Goal: Task Accomplishment & Management: Complete application form

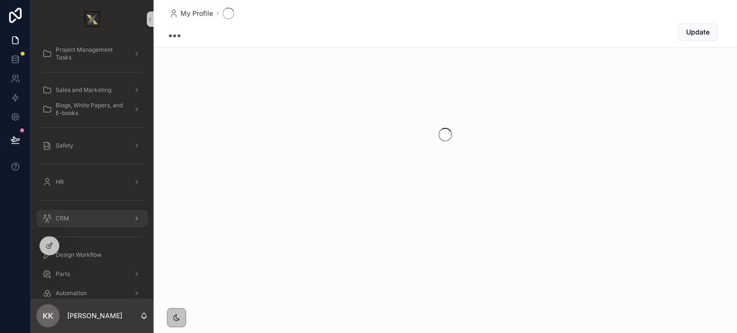
click at [83, 215] on div "CRM" at bounding box center [92, 218] width 100 height 15
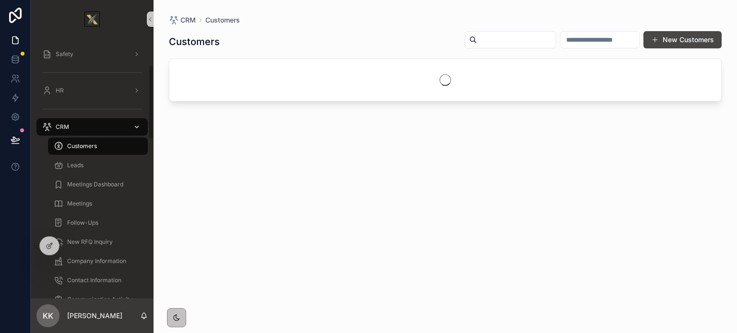
scroll to position [96, 0]
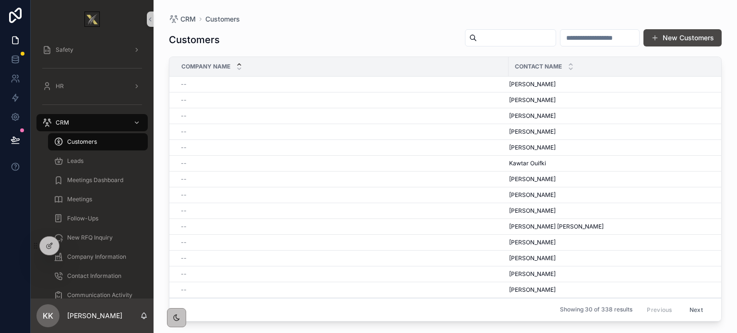
click at [477, 39] on input "scrollable content" at bounding box center [516, 37] width 79 height 13
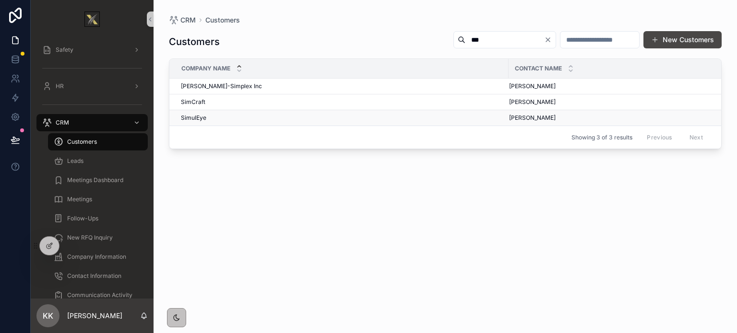
type input "***"
click at [194, 117] on span "SimulEye" at bounding box center [193, 118] width 25 height 8
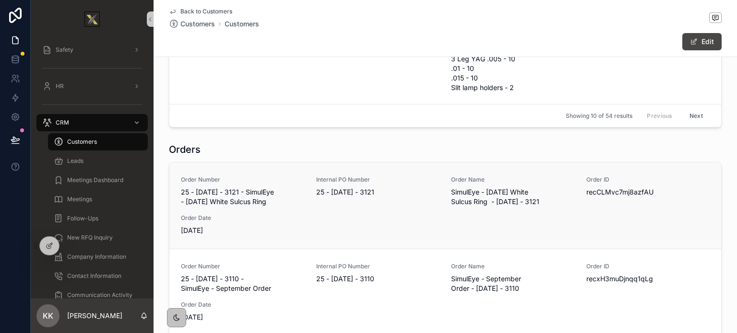
click at [306, 215] on div "Order Number 25 - [DATE] - 3121 - SimulEye - [DATE] White Sulcus Ring Internal …" at bounding box center [445, 206] width 529 height 60
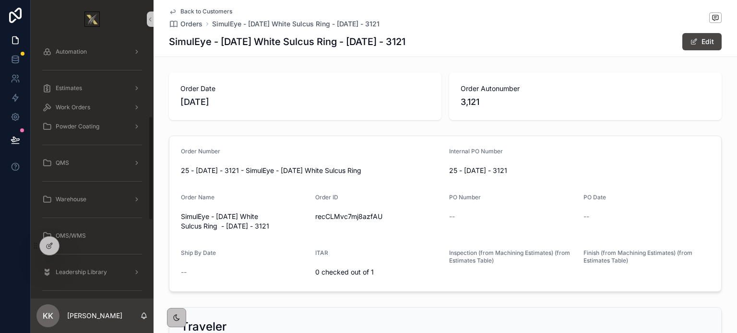
scroll to position [192, 0]
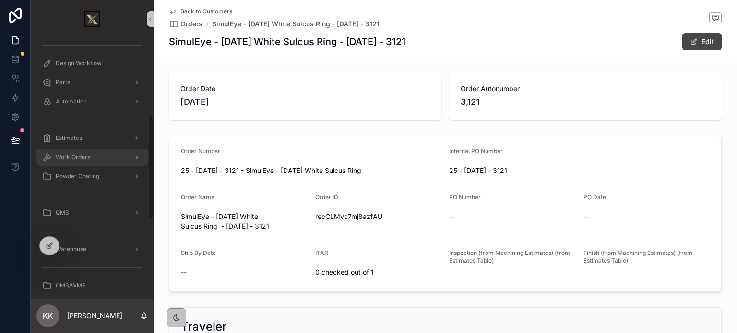
click at [74, 158] on span "Work Orders" at bounding box center [73, 158] width 35 height 8
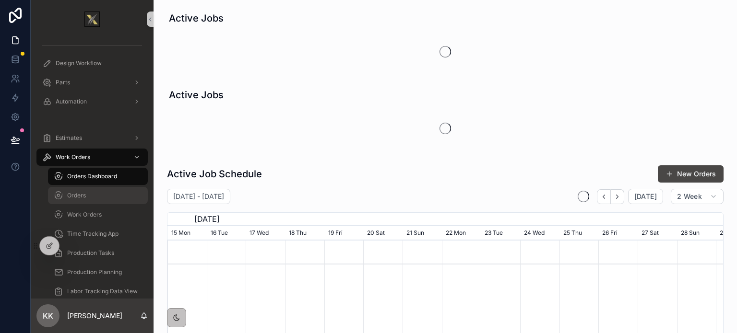
scroll to position [0, 548]
click at [84, 194] on span "Orders" at bounding box center [76, 196] width 19 height 8
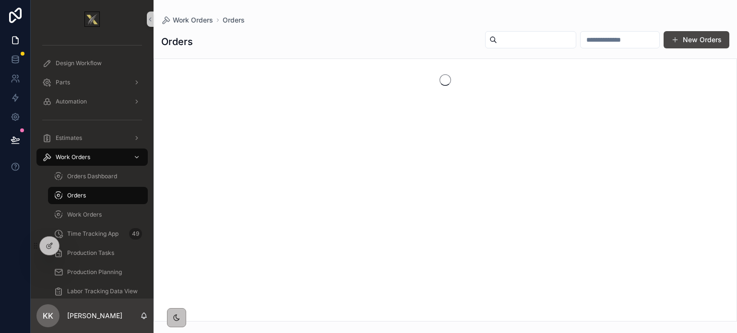
click at [497, 37] on input "scrollable content" at bounding box center [536, 39] width 79 height 13
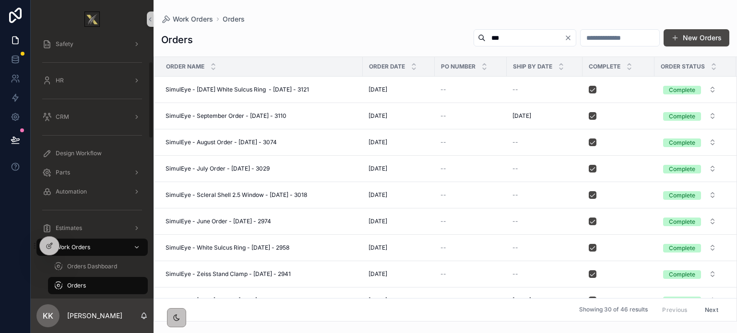
scroll to position [48, 0]
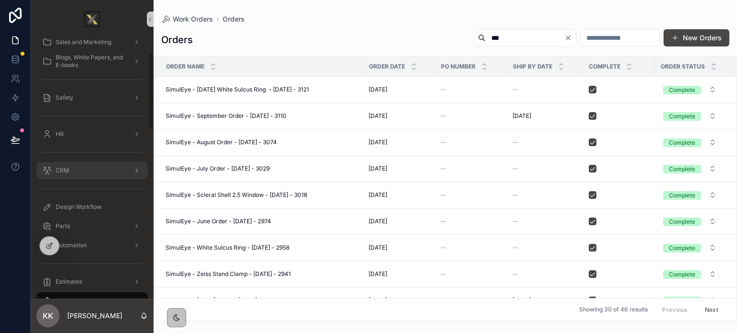
type input "***"
click at [60, 173] on span "CRM" at bounding box center [62, 171] width 13 height 8
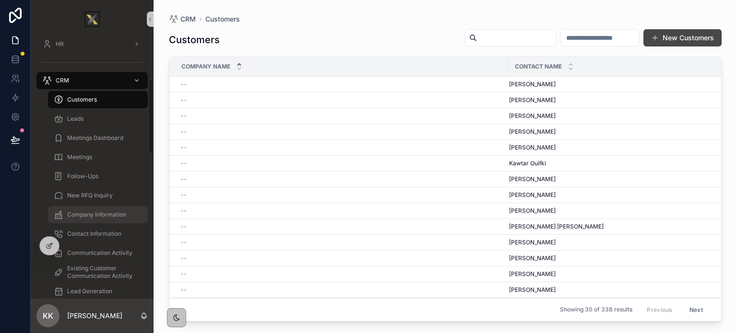
scroll to position [144, 0]
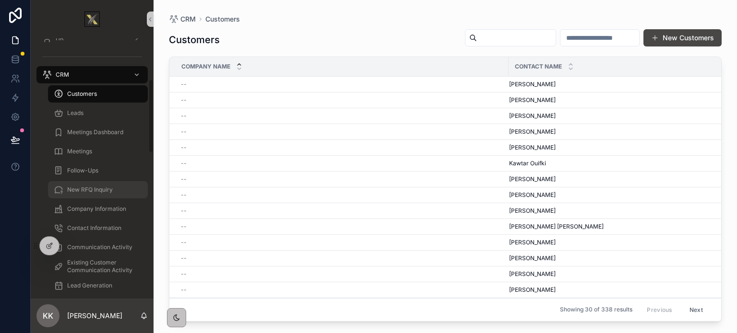
click at [77, 194] on div "New RFQ Inquiry" at bounding box center [98, 189] width 88 height 15
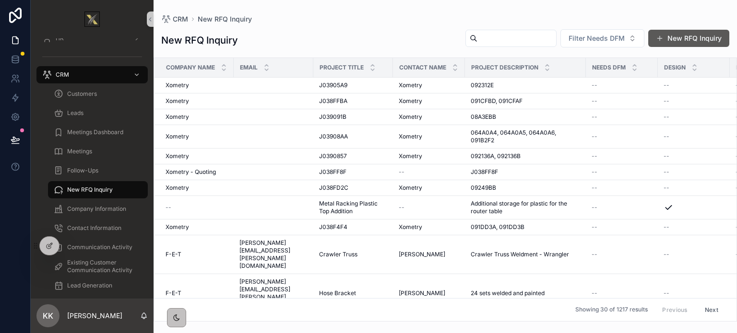
click at [679, 34] on button "New RFQ Inquiry" at bounding box center [688, 38] width 81 height 17
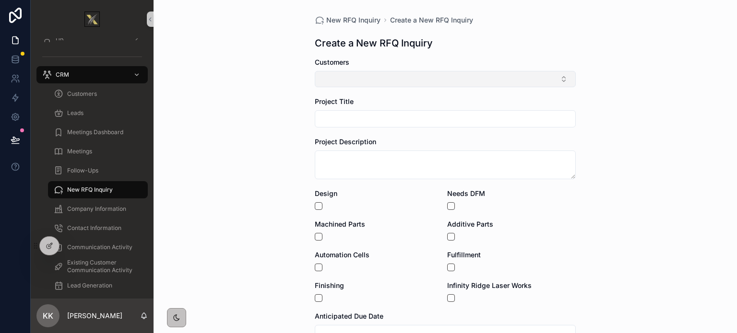
click at [387, 78] on button "Select Button" at bounding box center [445, 79] width 261 height 16
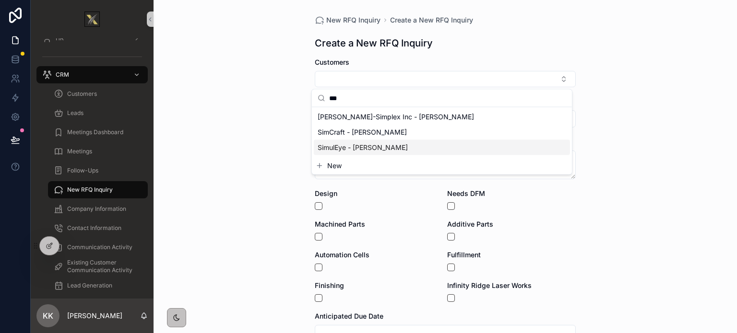
type input "***"
click at [353, 145] on span "SimulEye - [PERSON_NAME]" at bounding box center [363, 148] width 90 height 10
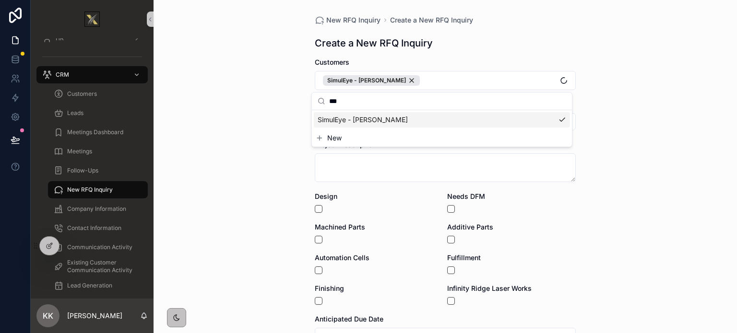
click at [236, 135] on div "New RFQ Inquiry Create a New RFQ Inquiry Create a New RFQ Inquiry Customers Sim…" at bounding box center [445, 166] width 583 height 333
click at [366, 120] on input "scrollable content" at bounding box center [445, 121] width 260 height 13
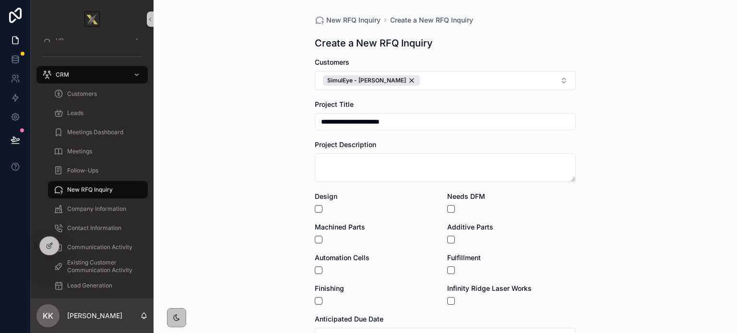
type input "**********"
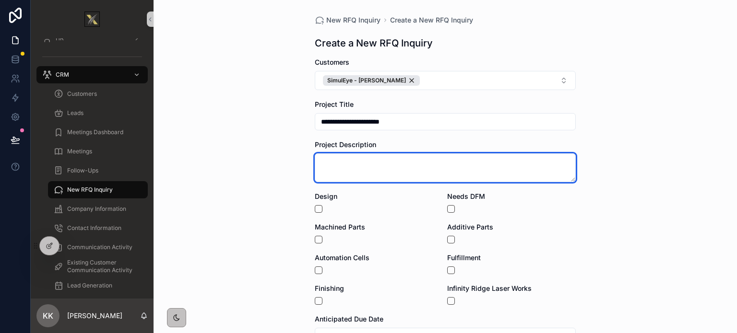
click at [340, 165] on textarea "scrollable content" at bounding box center [445, 168] width 261 height 29
type textarea "********"
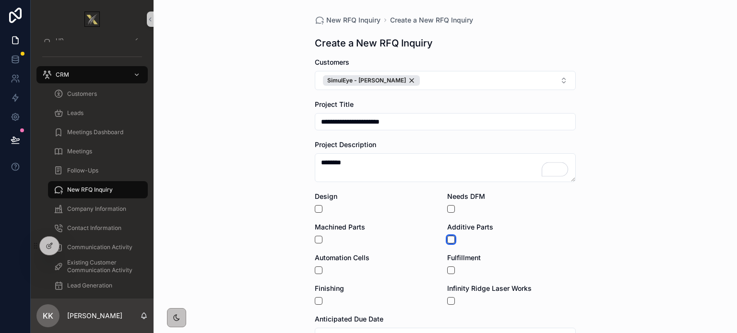
click at [449, 239] on button "scrollable content" at bounding box center [451, 240] width 8 height 8
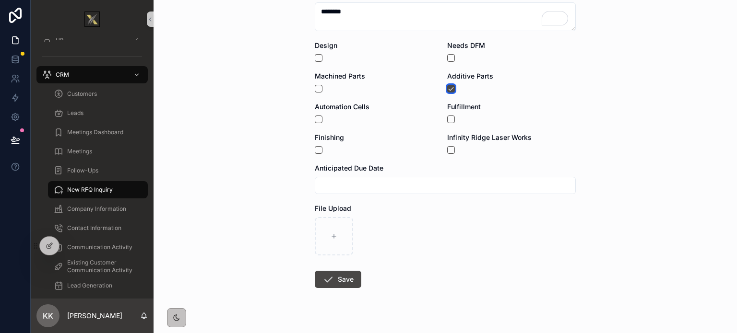
scroll to position [167, 0]
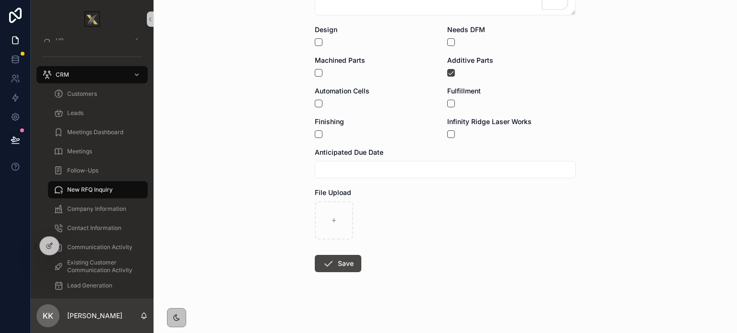
click at [323, 173] on input "scrollable content" at bounding box center [445, 169] width 260 height 13
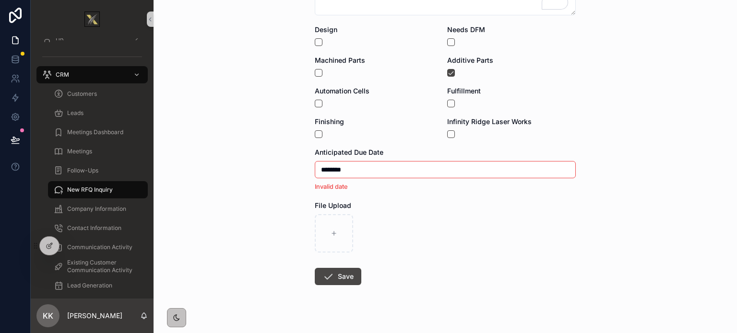
click at [346, 174] on input "********" at bounding box center [445, 169] width 260 height 13
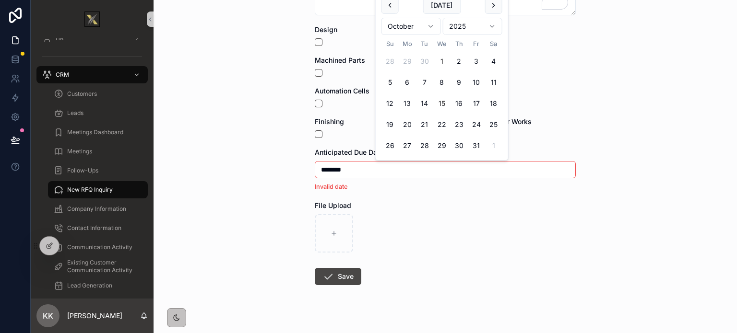
click at [440, 102] on button "15" at bounding box center [441, 103] width 17 height 17
type input "**********"
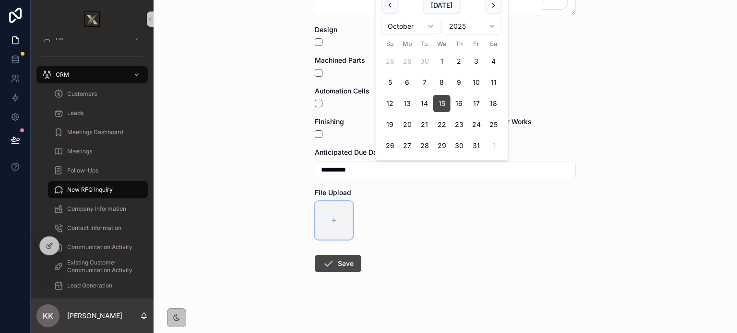
click at [334, 213] on div "scrollable content" at bounding box center [334, 221] width 38 height 38
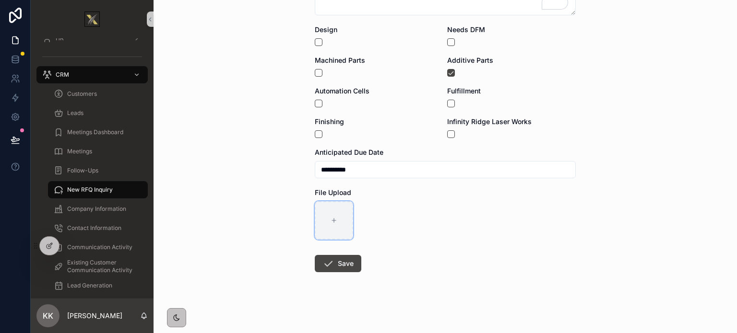
type input "**********"
click at [338, 264] on button "Save" at bounding box center [338, 263] width 47 height 17
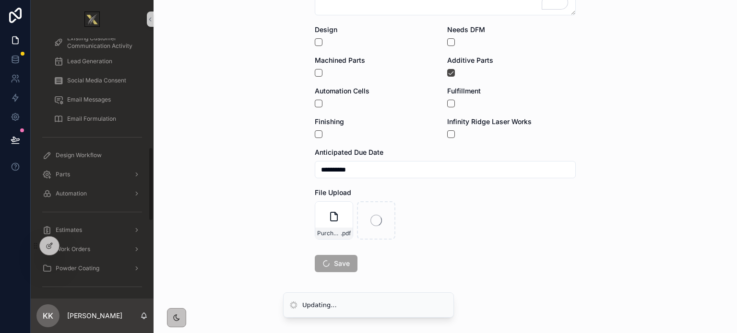
scroll to position [384, 0]
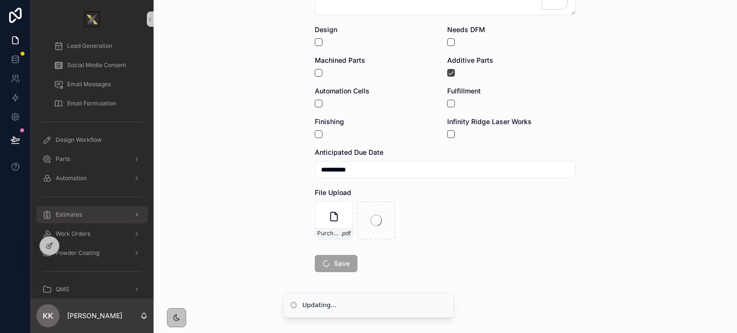
click at [76, 215] on span "Estimates" at bounding box center [69, 215] width 26 height 8
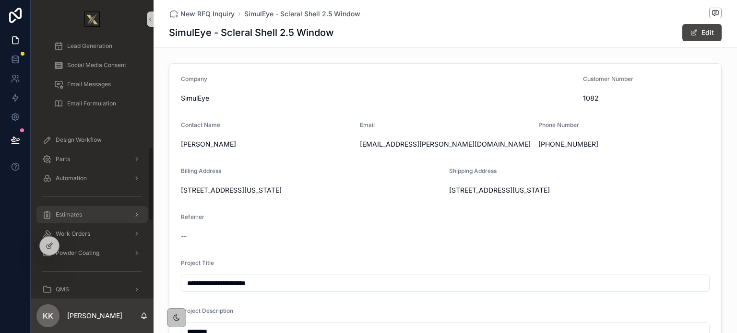
click at [77, 214] on span "Estimates" at bounding box center [69, 215] width 26 height 8
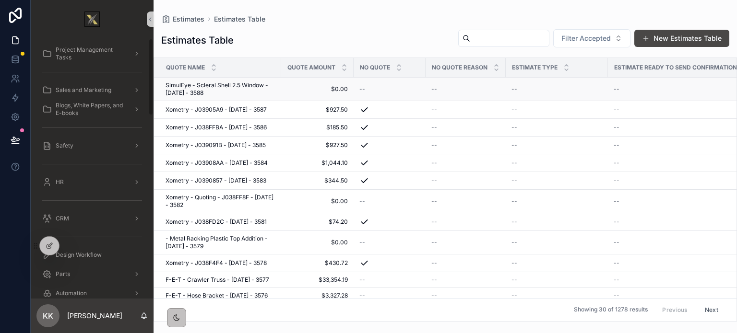
click at [217, 89] on span "SimulEye - Scleral Shell 2.5 Window - [DATE] - 3588" at bounding box center [221, 89] width 110 height 15
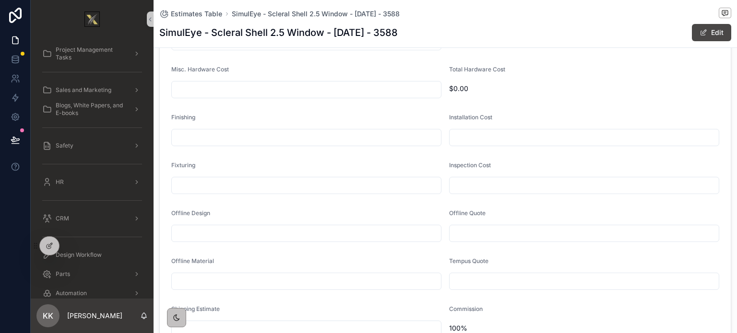
scroll to position [912, 0]
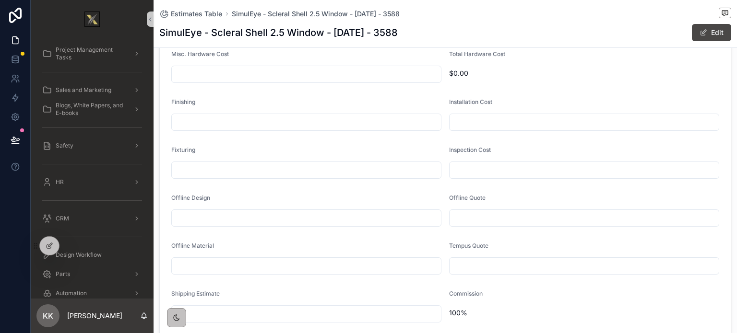
click at [484, 212] on input "scrollable content" at bounding box center [584, 218] width 269 height 13
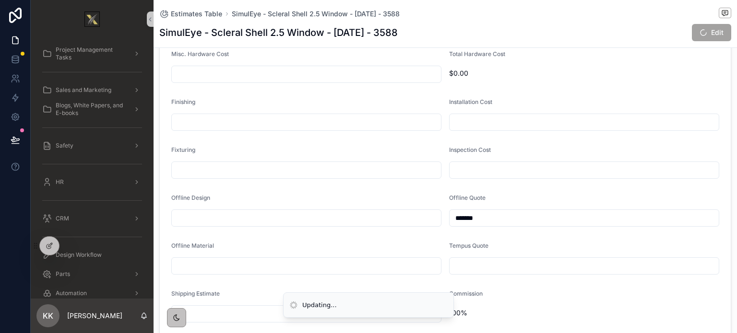
type input "*******"
click at [429, 146] on div "Fixturing" at bounding box center [306, 152] width 270 height 12
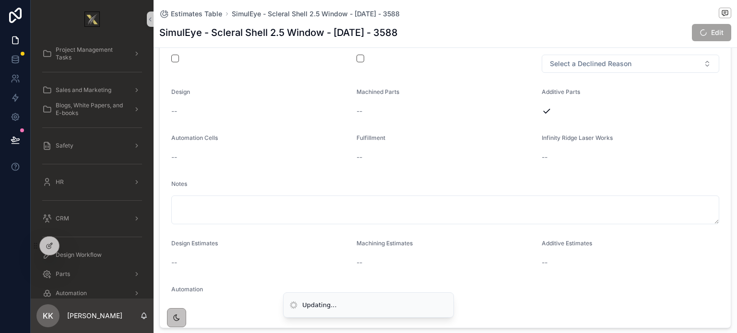
scroll to position [336, 0]
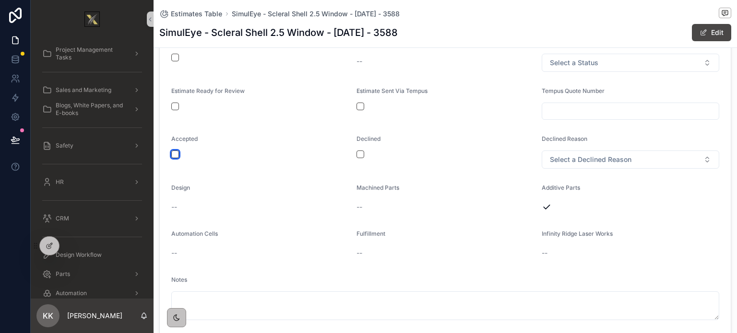
click at [177, 151] on button "scrollable content" at bounding box center [175, 155] width 8 height 8
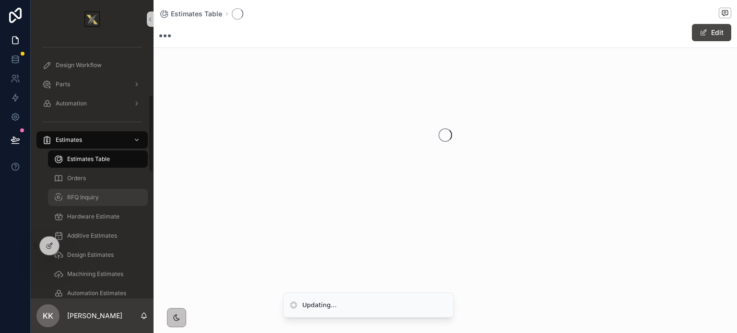
scroll to position [192, 0]
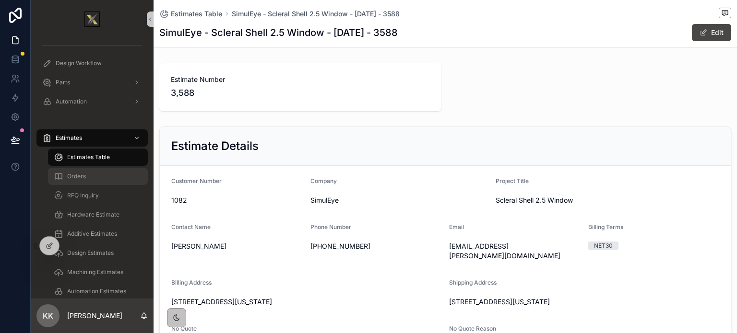
click at [72, 174] on span "Orders" at bounding box center [76, 177] width 19 height 8
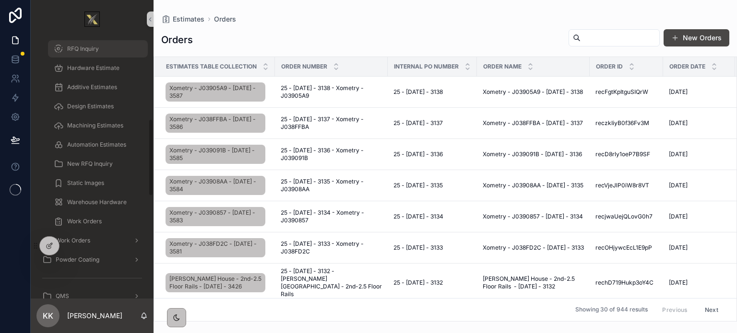
scroll to position [384, 0]
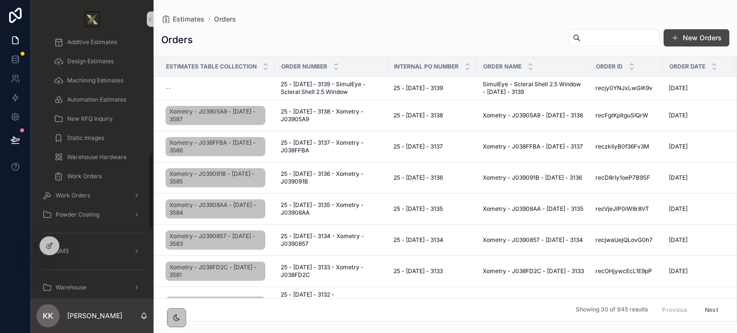
click at [83, 194] on span "Work Orders" at bounding box center [73, 196] width 35 height 8
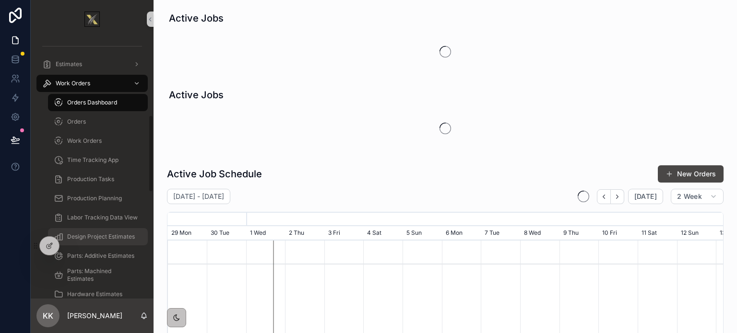
scroll to position [240, 0]
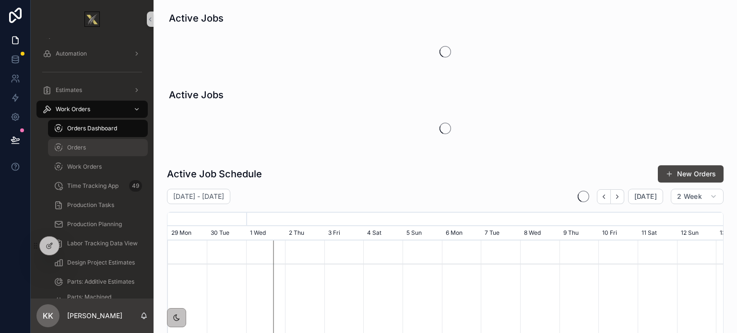
click at [75, 143] on div "Orders" at bounding box center [98, 147] width 88 height 15
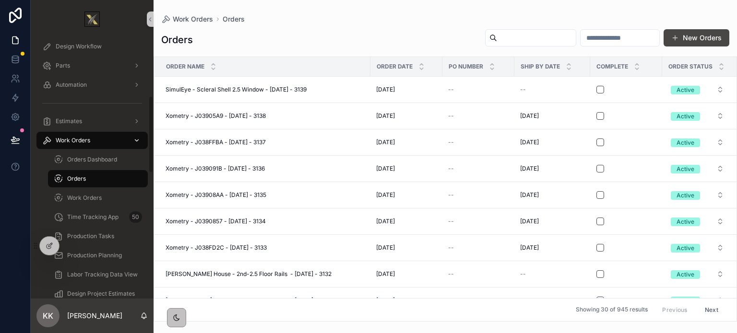
scroll to position [192, 0]
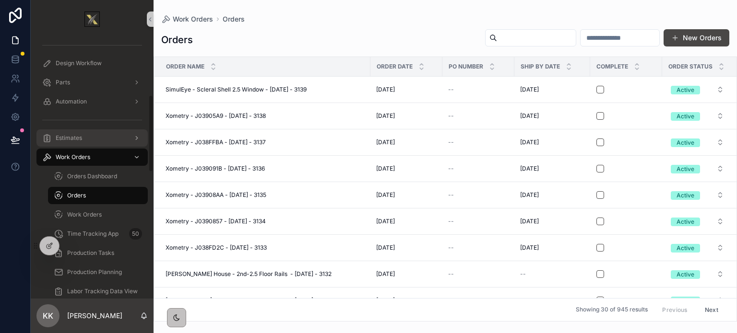
click at [67, 131] on div "Estimates" at bounding box center [92, 138] width 100 height 15
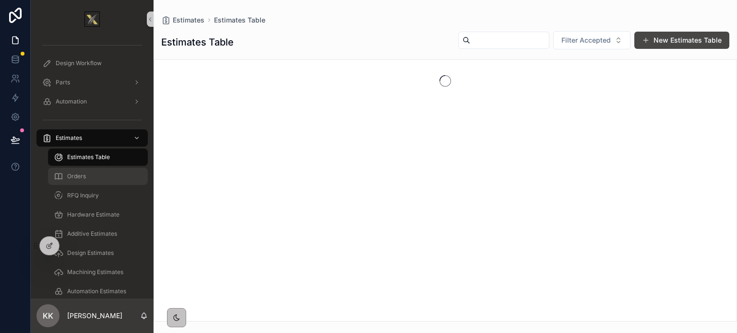
click at [81, 169] on div "Orders" at bounding box center [98, 176] width 88 height 15
